Goal: Task Accomplishment & Management: Manage account settings

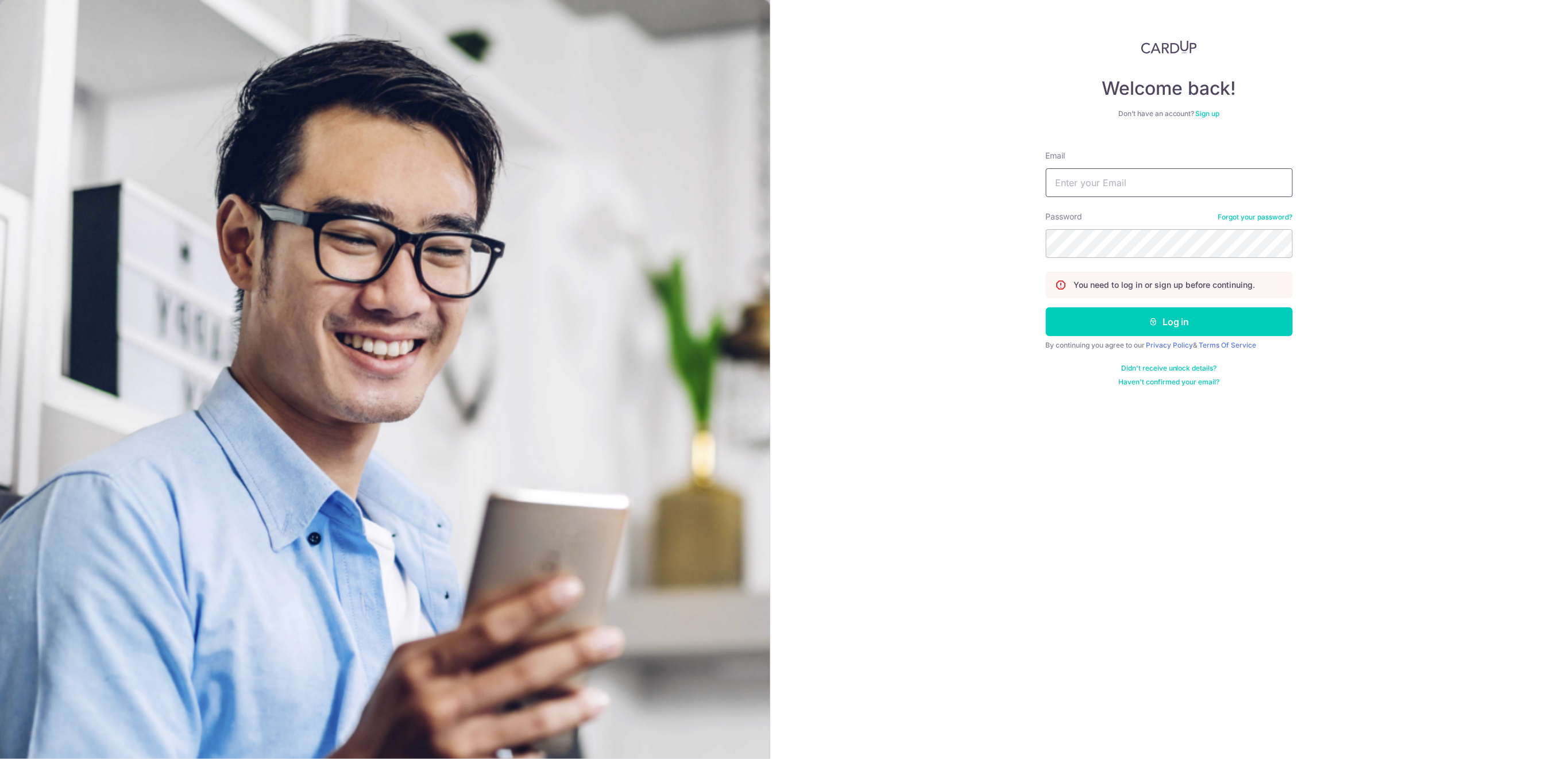
click at [1208, 183] on input "Email" at bounding box center [1169, 182] width 247 height 29
type input "[EMAIL_ADDRESS][DOMAIN_NAME]"
click at [1216, 323] on button "Log in" at bounding box center [1169, 322] width 247 height 29
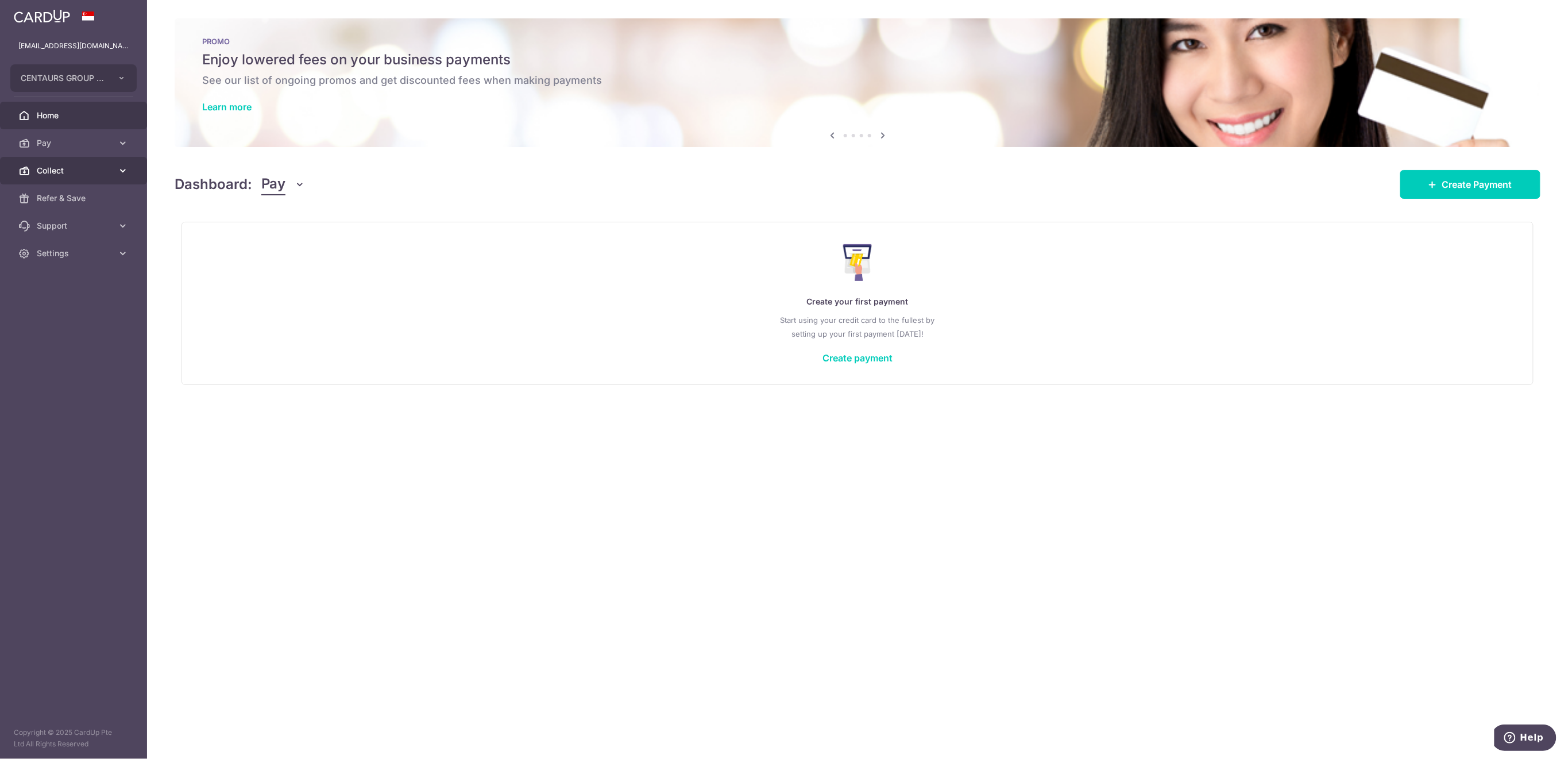
click at [69, 170] on span "Collect" at bounding box center [74, 170] width 76 height 11
click at [77, 256] on span "Payment Requests" at bounding box center [74, 253] width 76 height 11
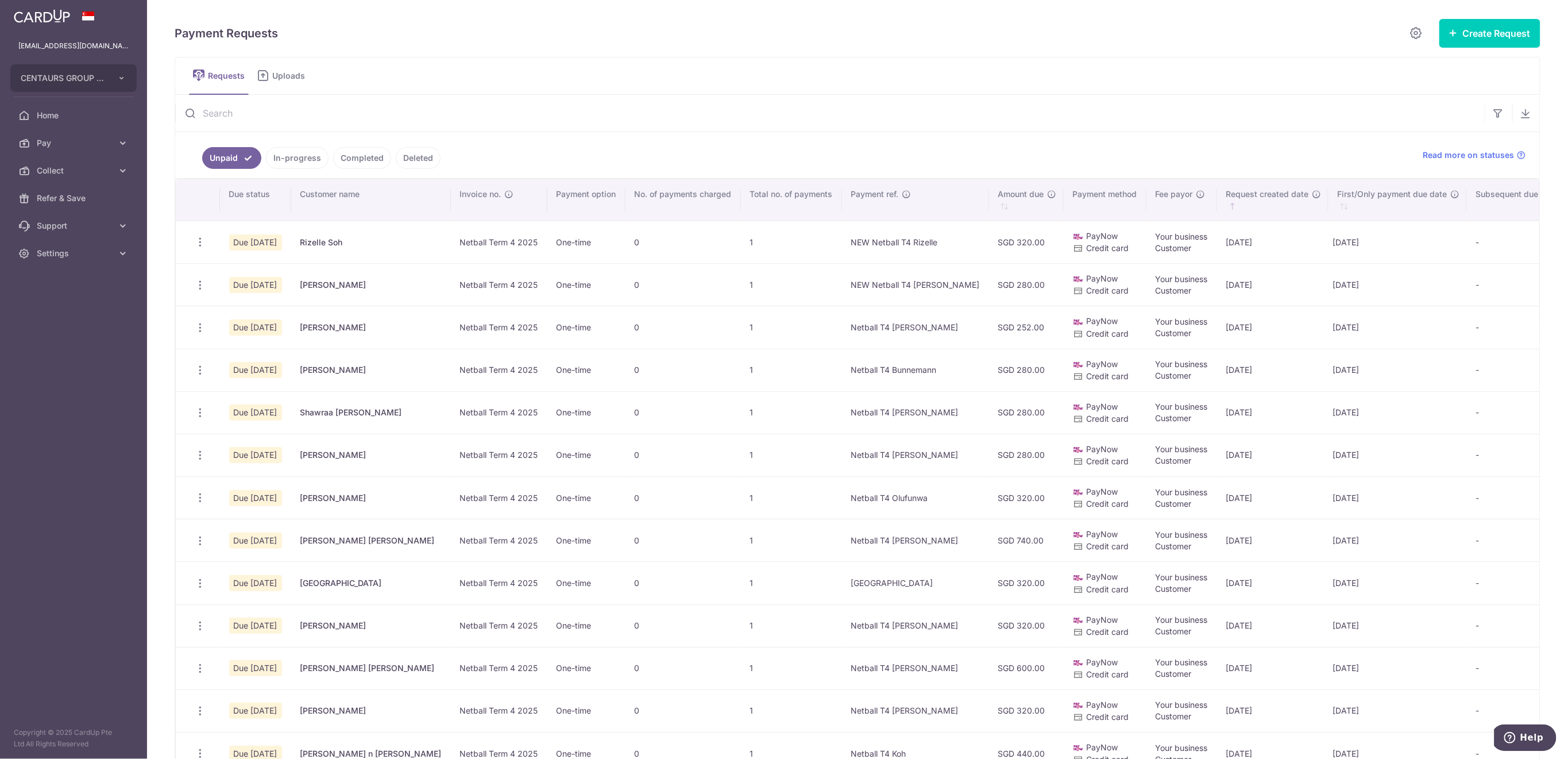
click at [408, 106] on input "text" at bounding box center [830, 113] width 1310 height 37
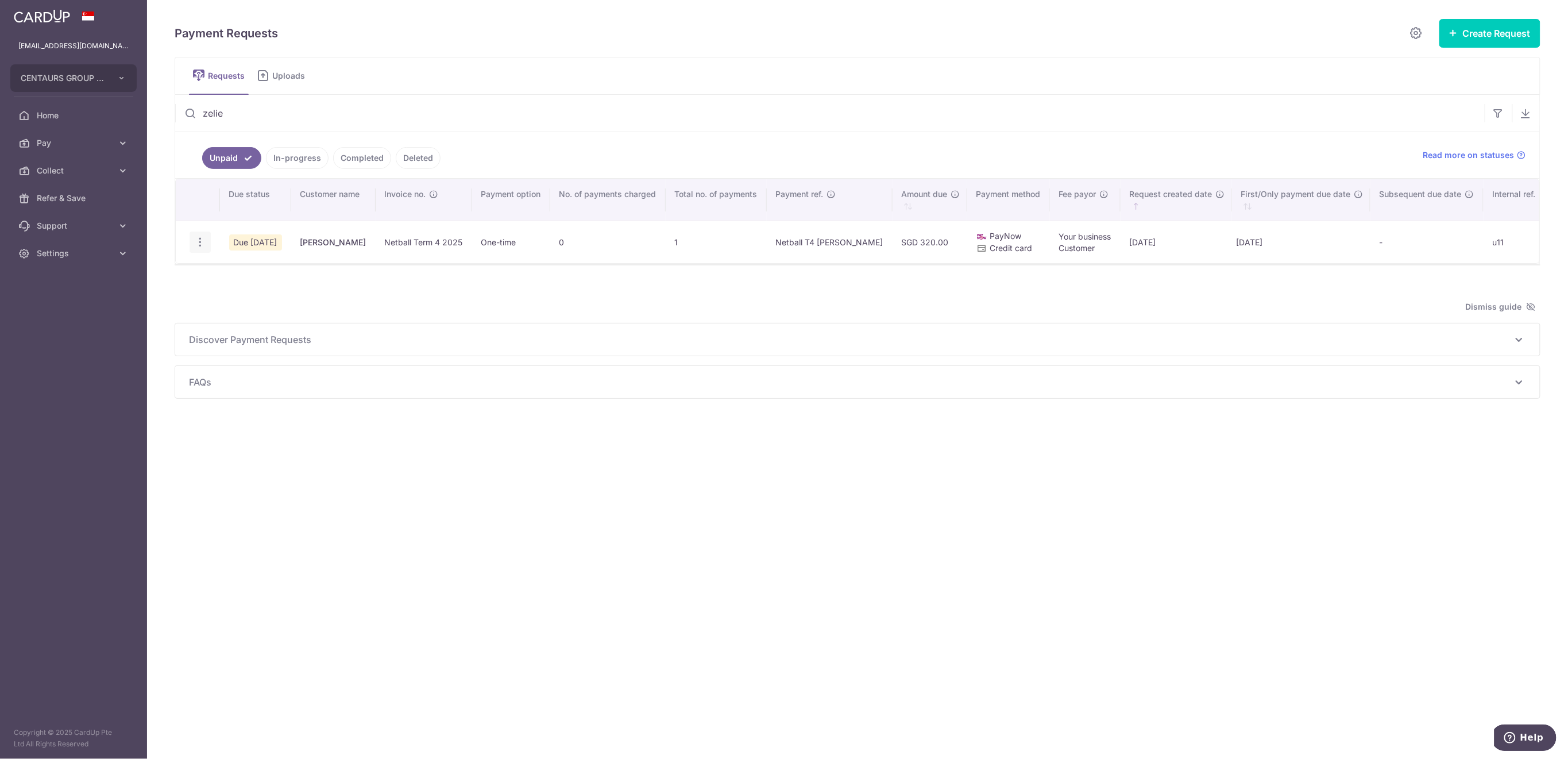
type input "zelie"
click at [198, 239] on icon "button" at bounding box center [200, 242] width 12 height 12
click at [199, 237] on icon "button" at bounding box center [200, 242] width 12 height 12
click at [197, 238] on icon "button" at bounding box center [200, 242] width 12 height 12
click at [204, 240] on icon "button" at bounding box center [200, 242] width 12 height 12
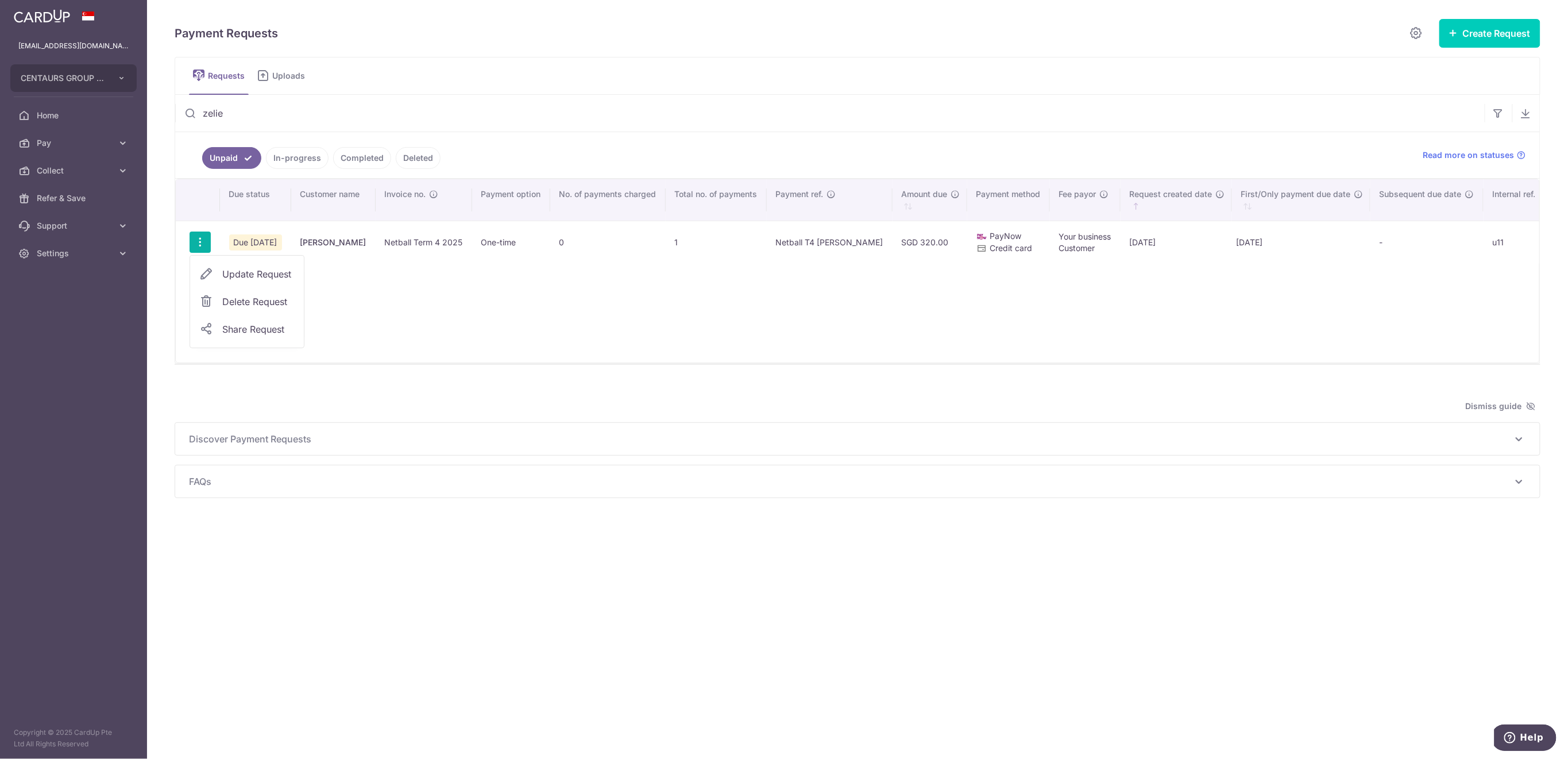
click at [208, 302] on icon at bounding box center [206, 302] width 14 height 14
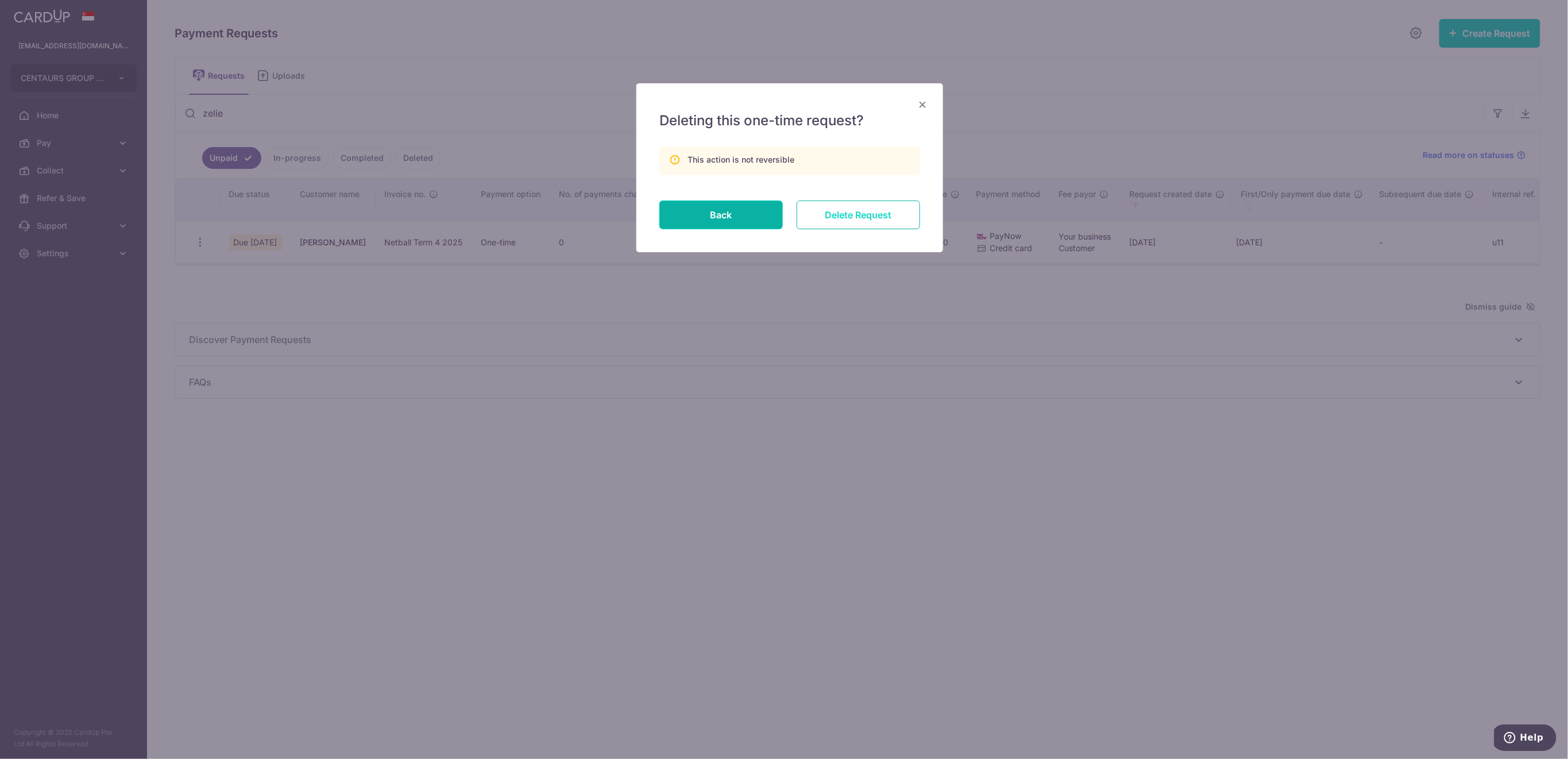
click at [855, 220] on input "Delete Request" at bounding box center [859, 215] width 124 height 29
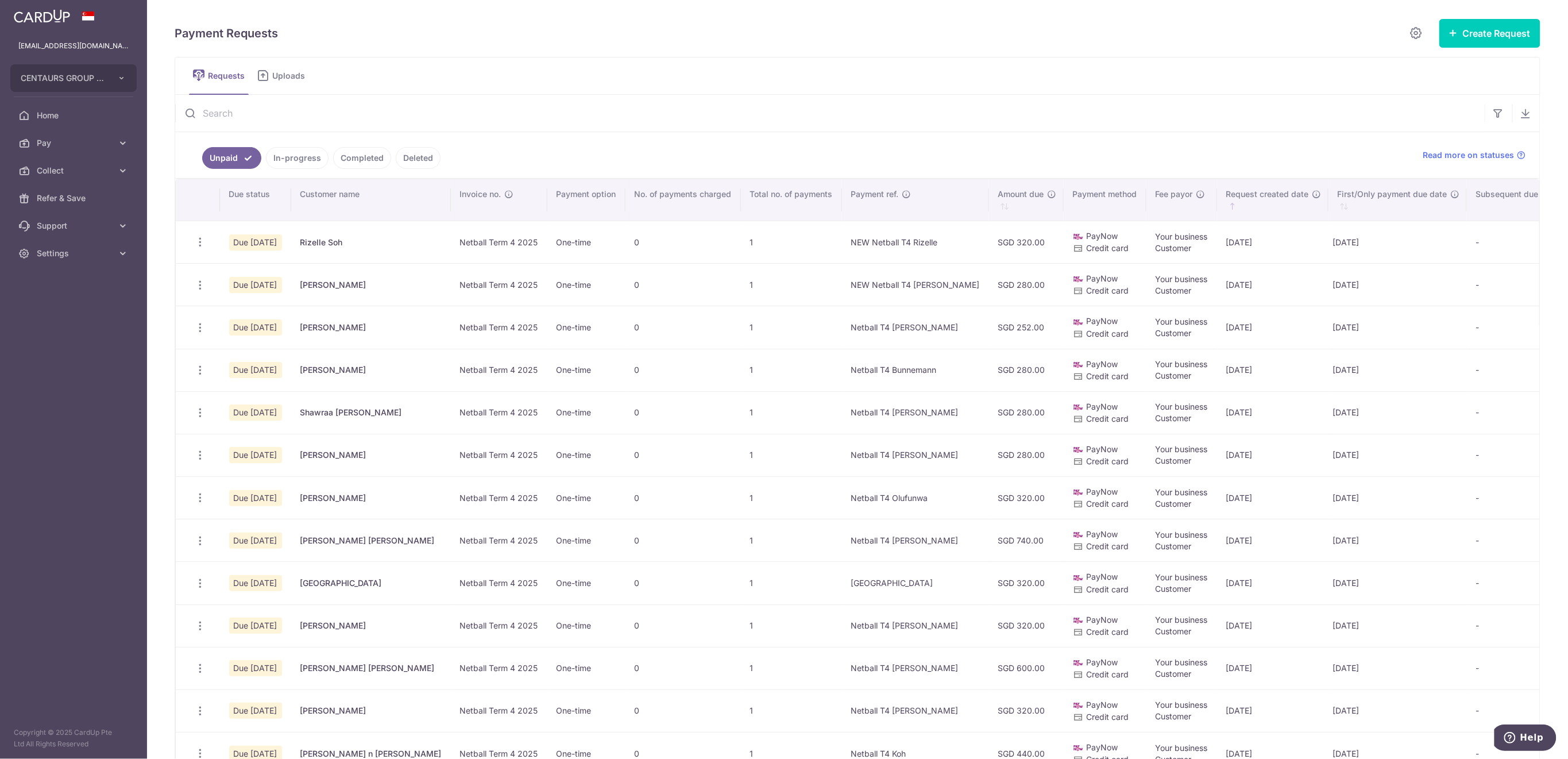
click at [391, 108] on input "text" at bounding box center [830, 113] width 1310 height 37
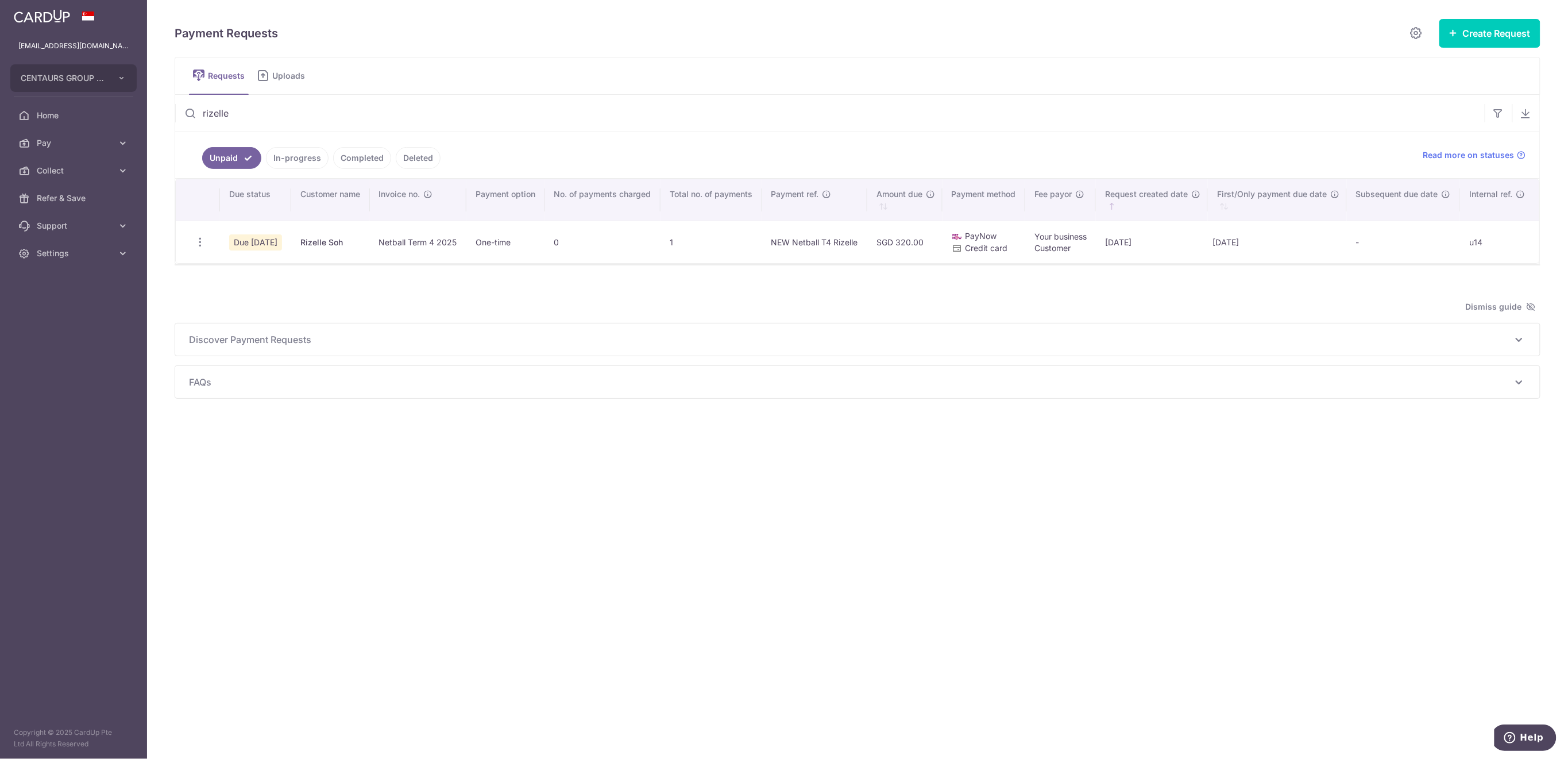
type input "rizelle"
click at [199, 241] on icon "button" at bounding box center [200, 242] width 12 height 12
click at [240, 302] on span "Delete Request" at bounding box center [259, 302] width 72 height 14
click at [202, 241] on icon "button" at bounding box center [200, 242] width 12 height 12
click at [263, 300] on span "Delete Request" at bounding box center [259, 302] width 72 height 14
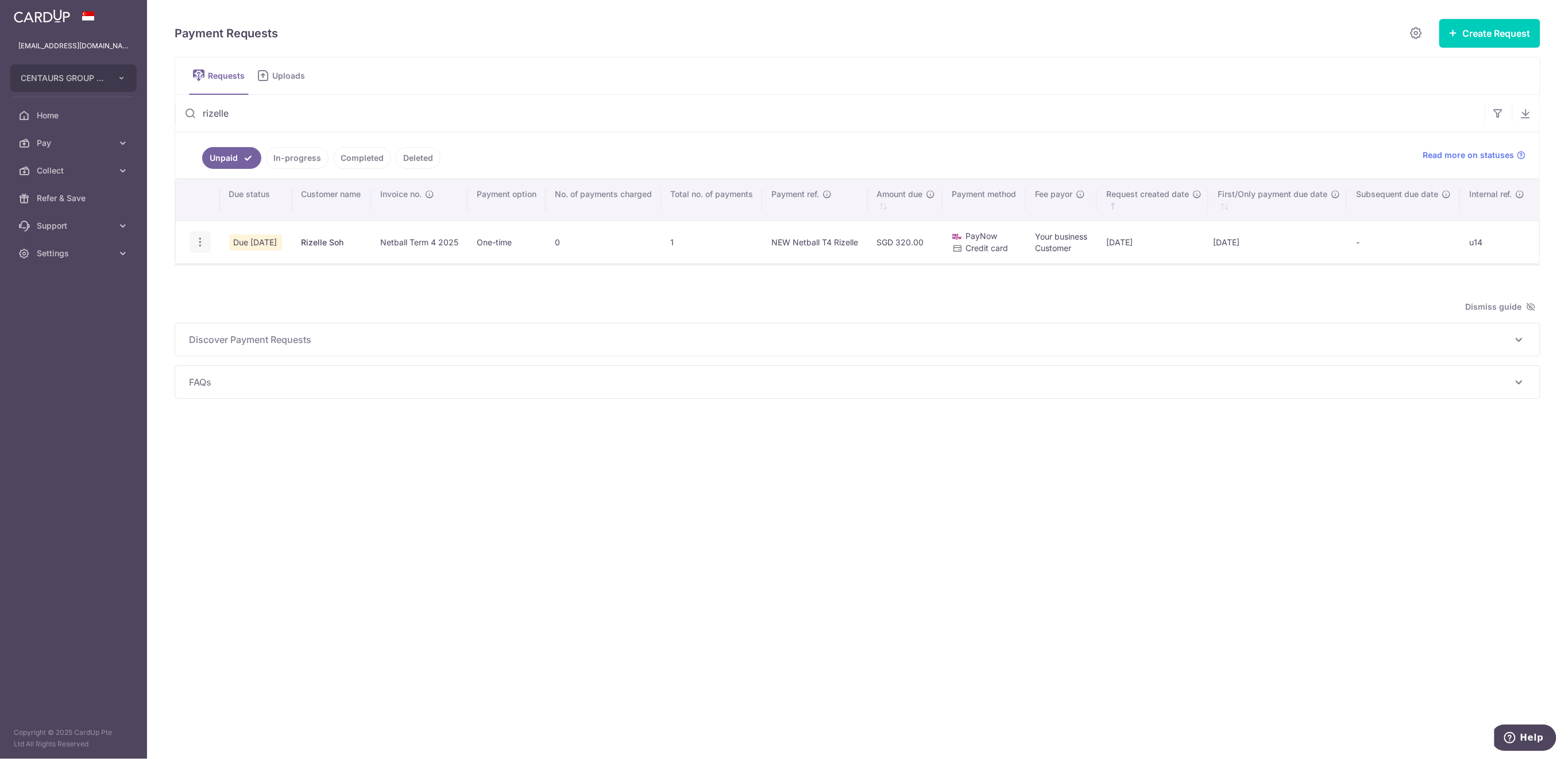
click at [199, 241] on icon "button" at bounding box center [200, 242] width 12 height 12
click at [223, 302] on span "Delete Request" at bounding box center [259, 302] width 72 height 14
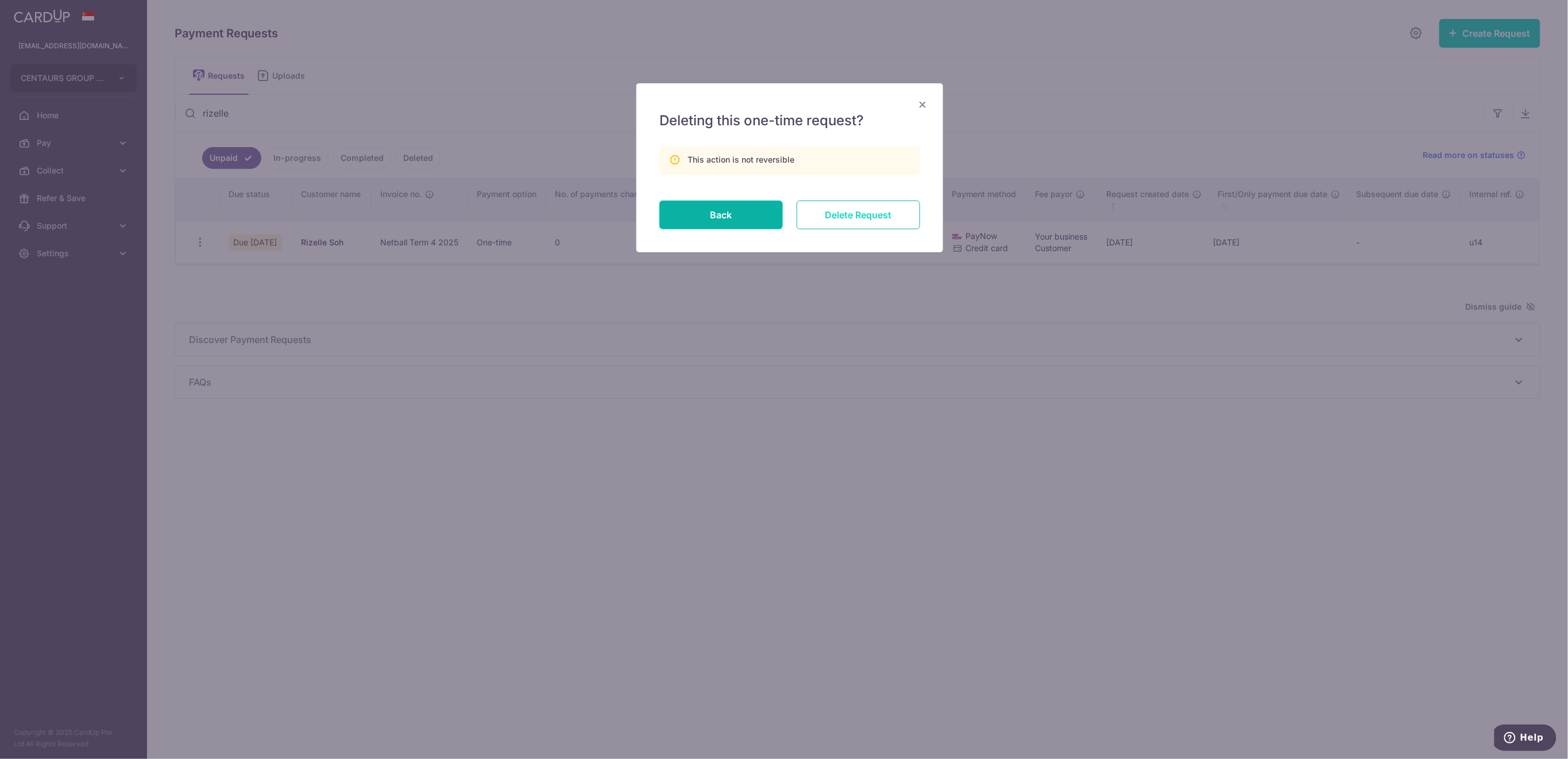
click at [906, 220] on input "Delete Request" at bounding box center [859, 215] width 124 height 29
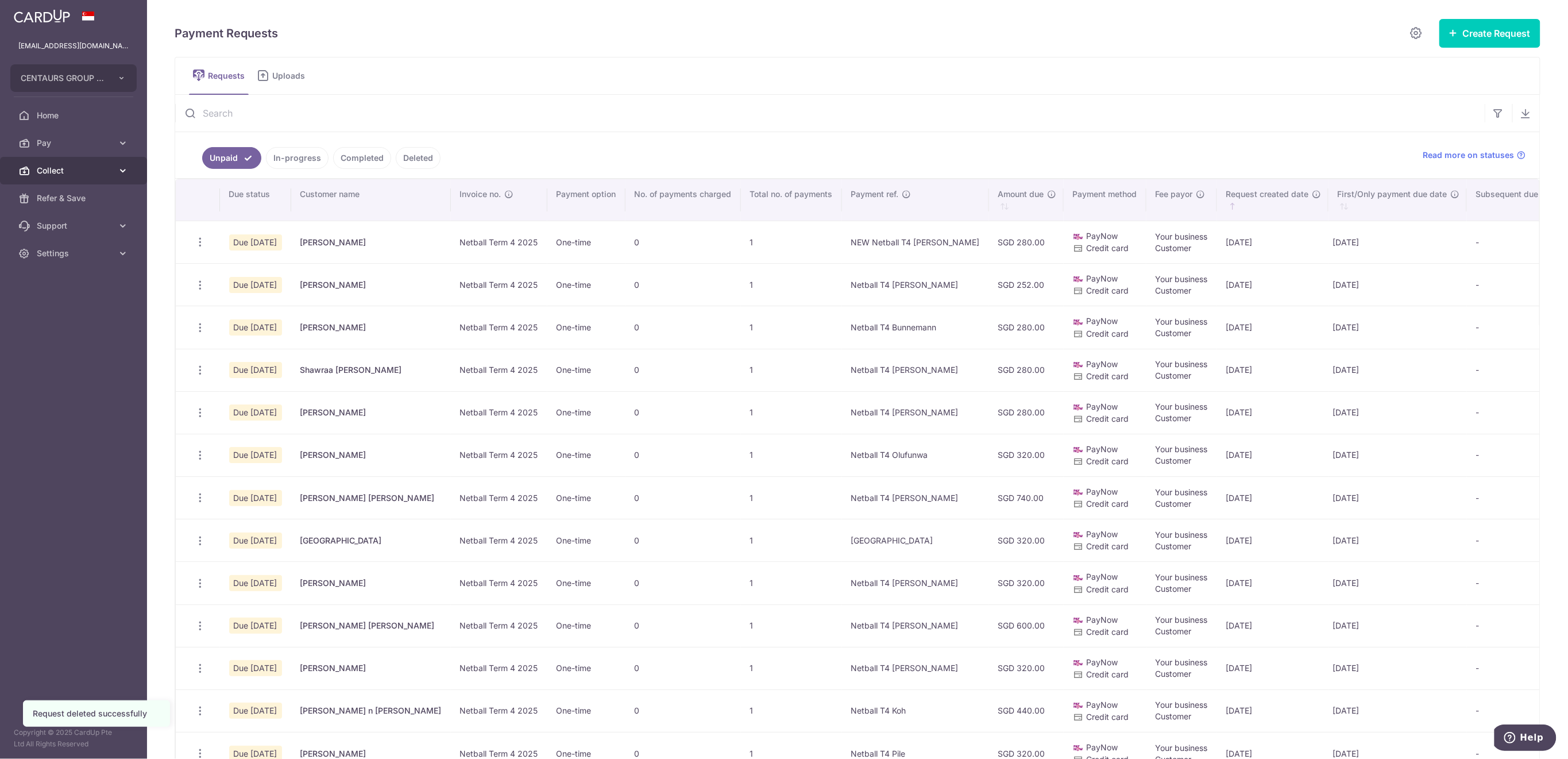
click at [66, 174] on span "Collect" at bounding box center [74, 170] width 76 height 11
click at [70, 204] on span "Dashboard" at bounding box center [74, 198] width 76 height 11
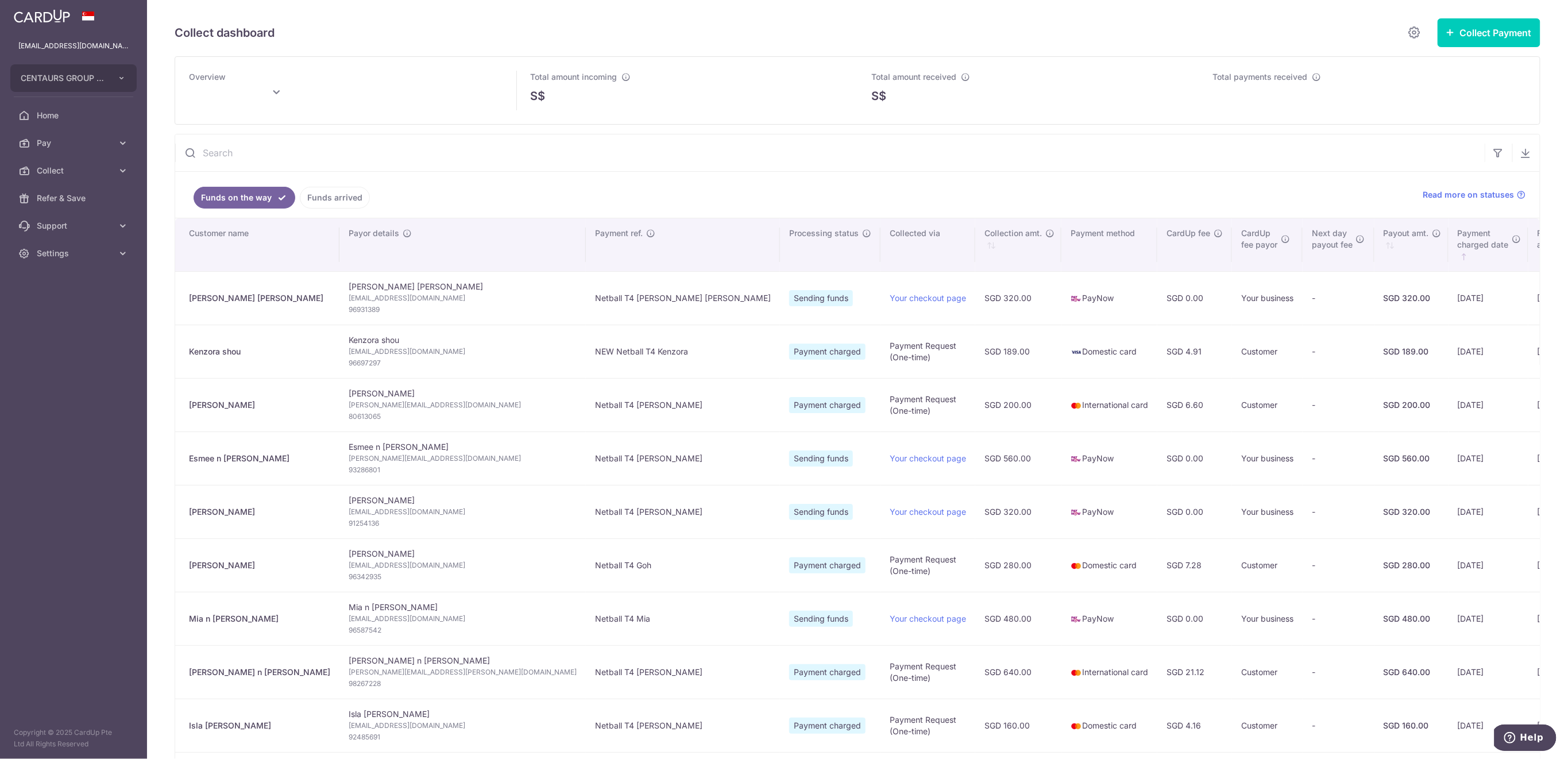
type input "October 2025"
click at [334, 197] on link "Funds arrived" at bounding box center [334, 197] width 70 height 22
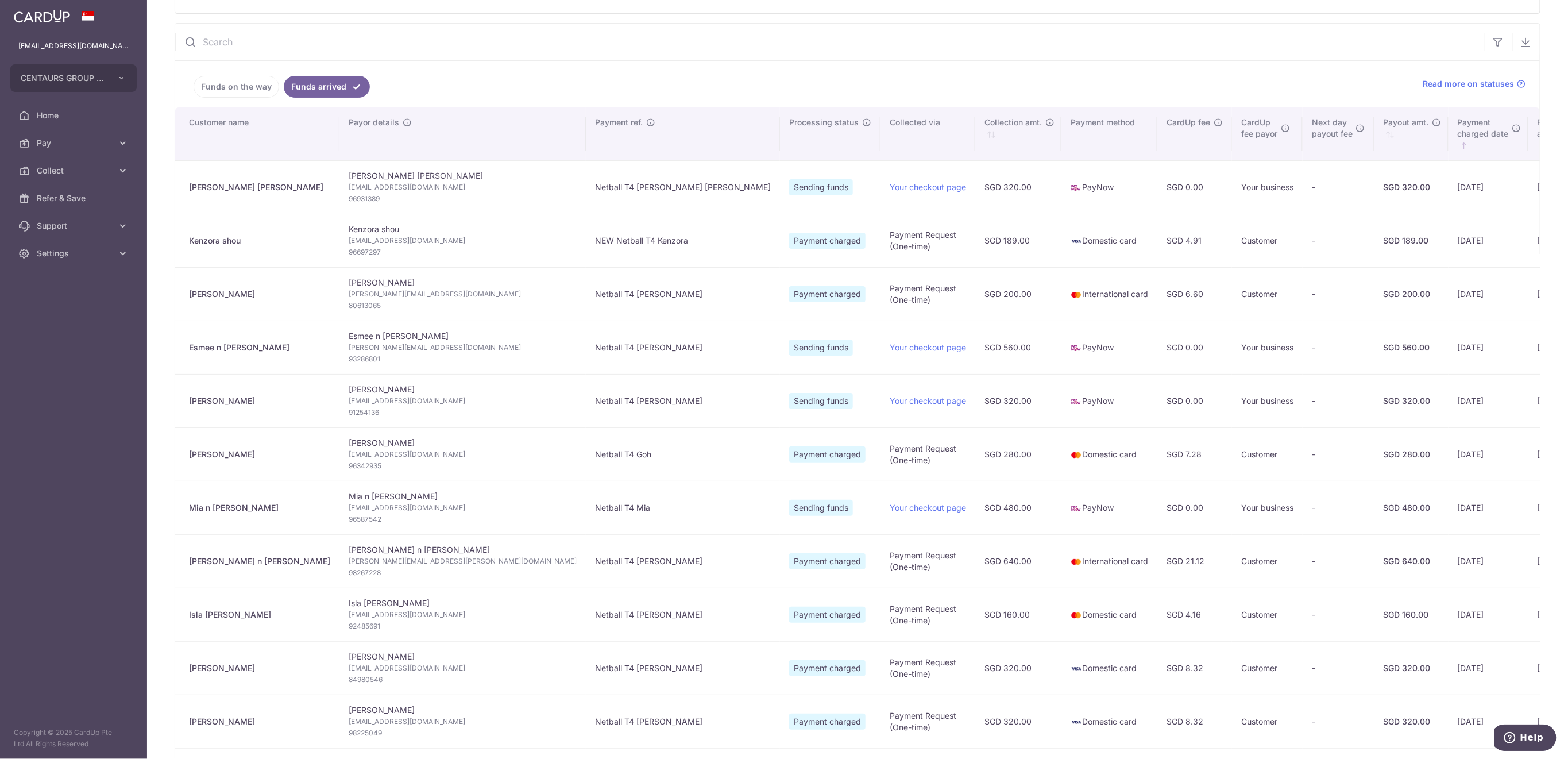
scroll to position [153, 0]
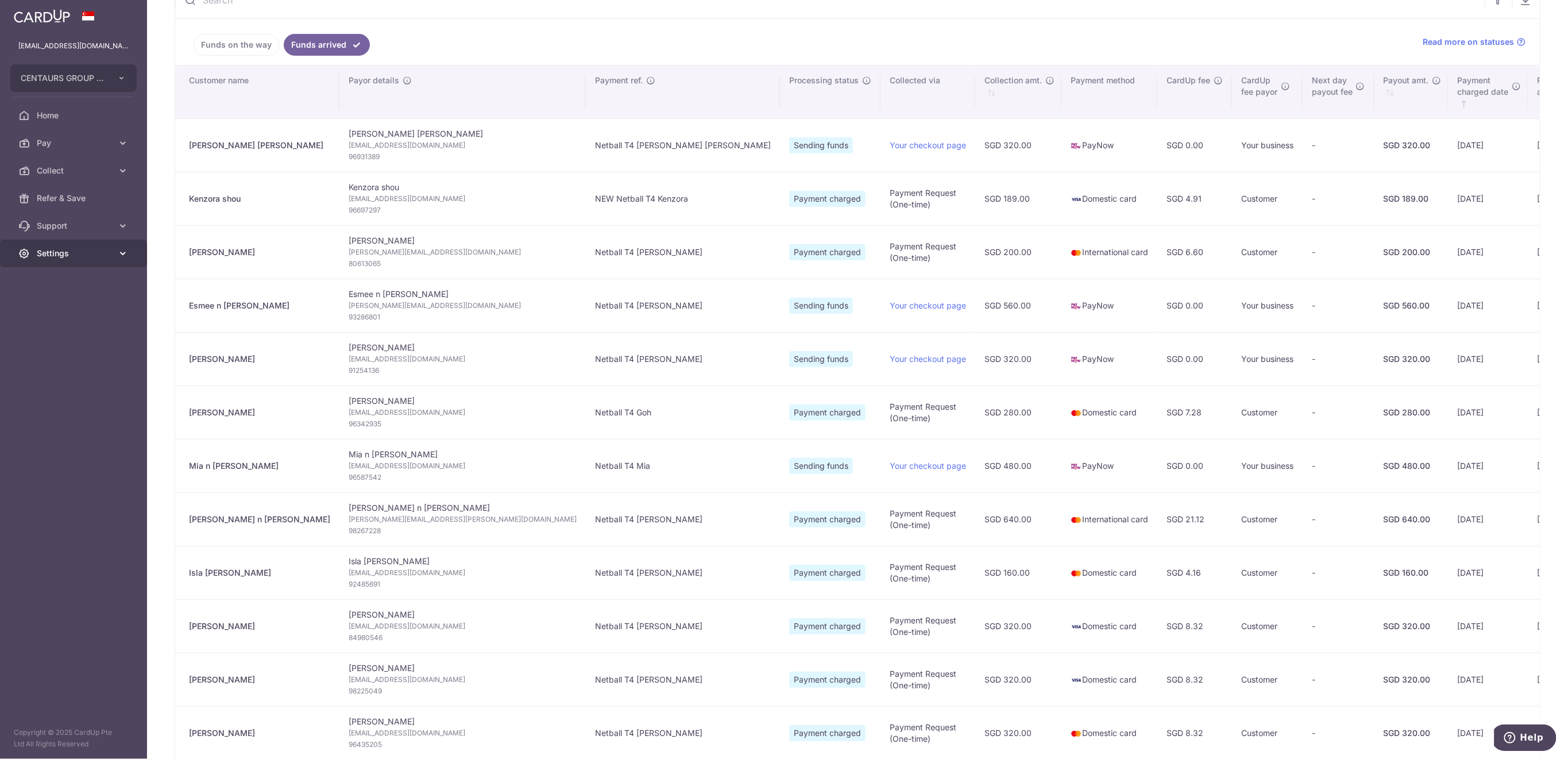
click at [63, 256] on span "Settings" at bounding box center [74, 253] width 76 height 11
click at [60, 310] on span "Logout" at bounding box center [74, 308] width 76 height 11
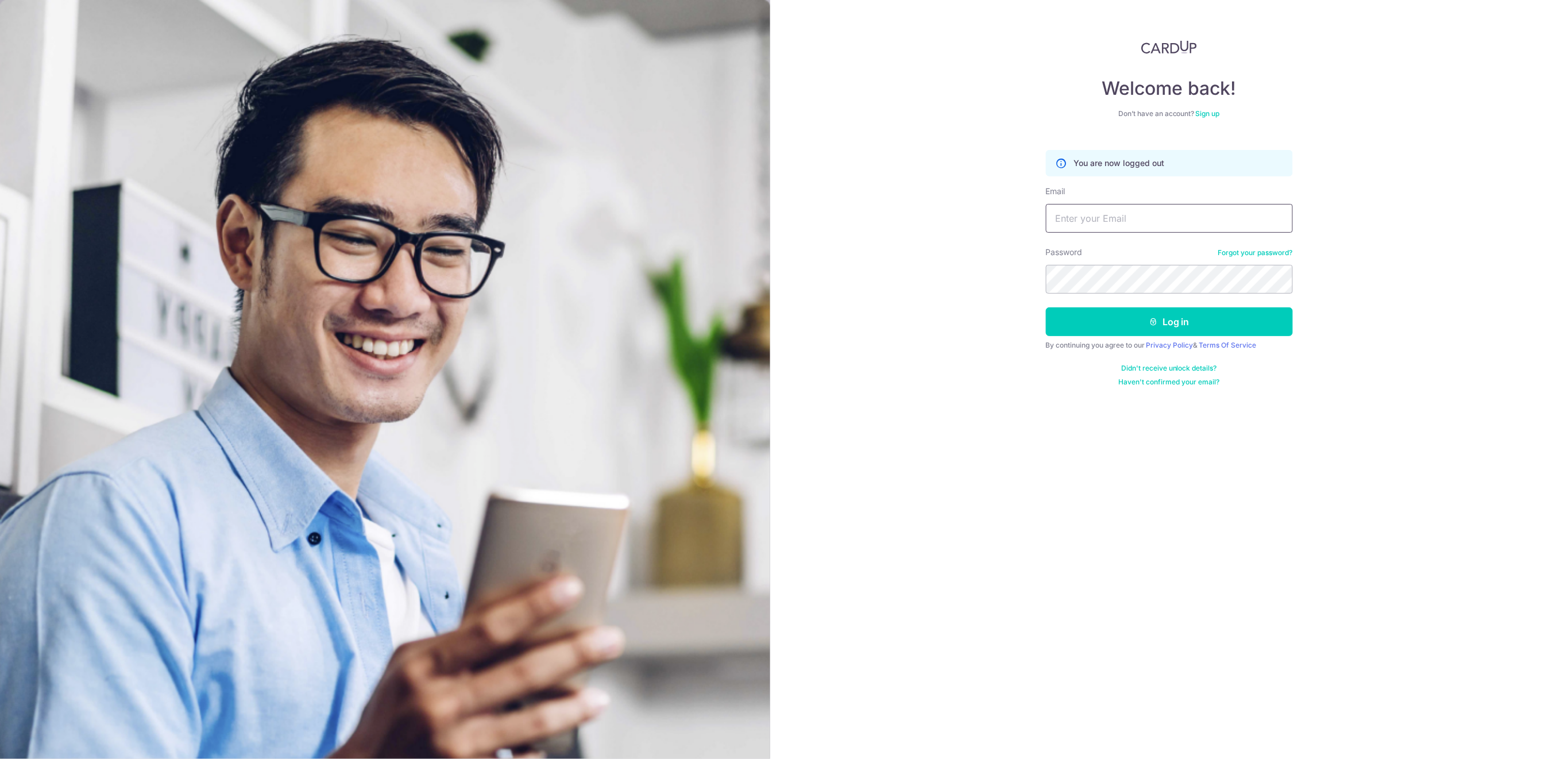
click at [1227, 220] on input "Email" at bounding box center [1169, 218] width 247 height 29
click at [1187, 223] on input "Email" at bounding box center [1169, 218] width 247 height 29
type input "[EMAIL_ADDRESS][DOMAIN_NAME]"
click at [1189, 319] on button "Log in" at bounding box center [1169, 322] width 247 height 29
